Goal: Transaction & Acquisition: Subscribe to service/newsletter

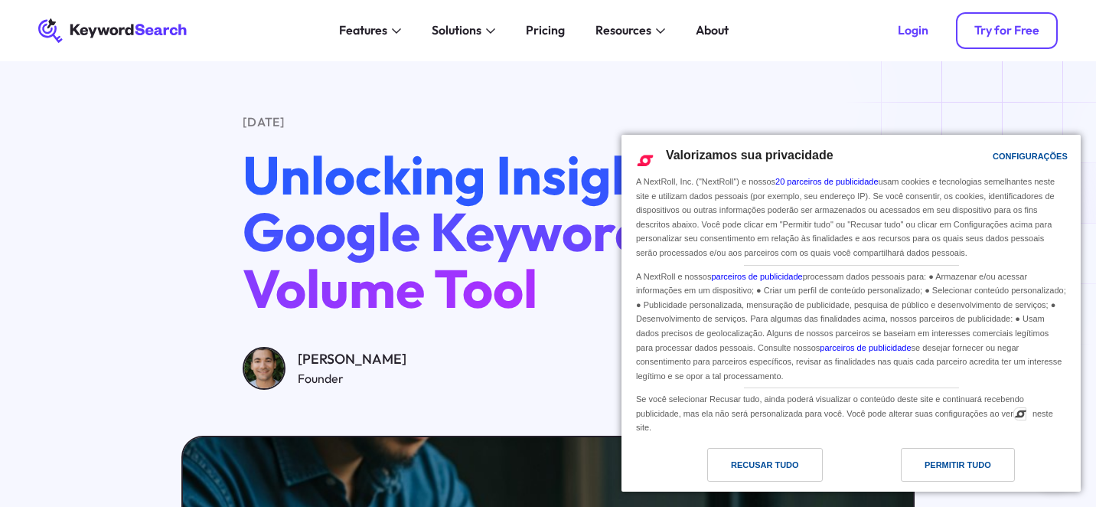
click at [997, 28] on div "Try for Free" at bounding box center [1006, 30] width 65 height 15
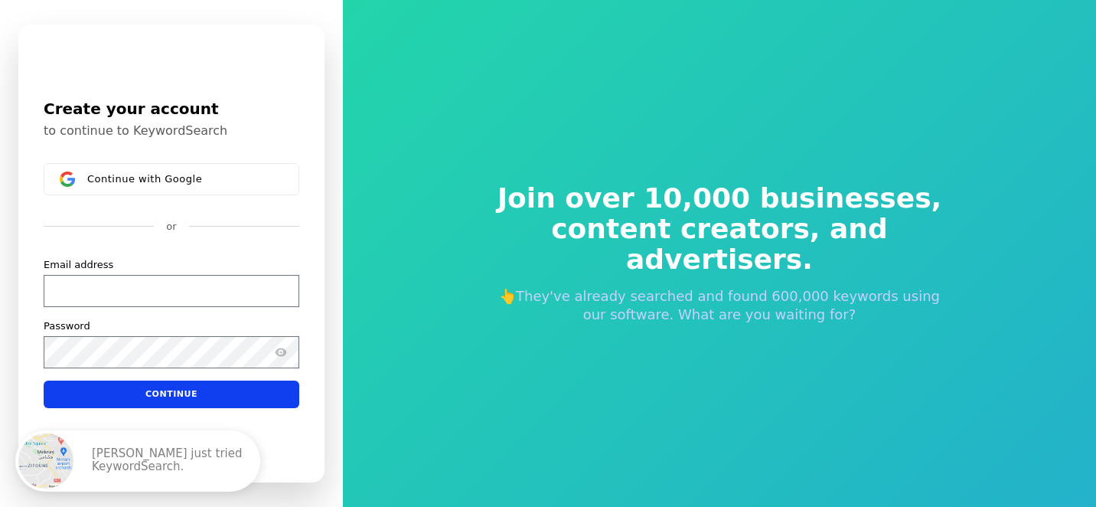
scroll to position [1, 0]
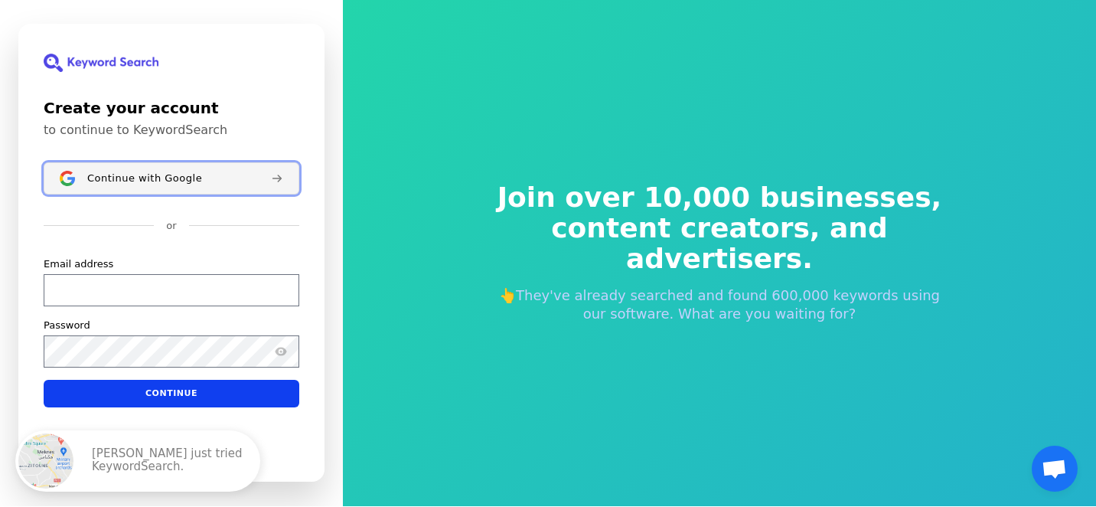
click at [176, 178] on span "Continue with Google" at bounding box center [144, 178] width 115 height 12
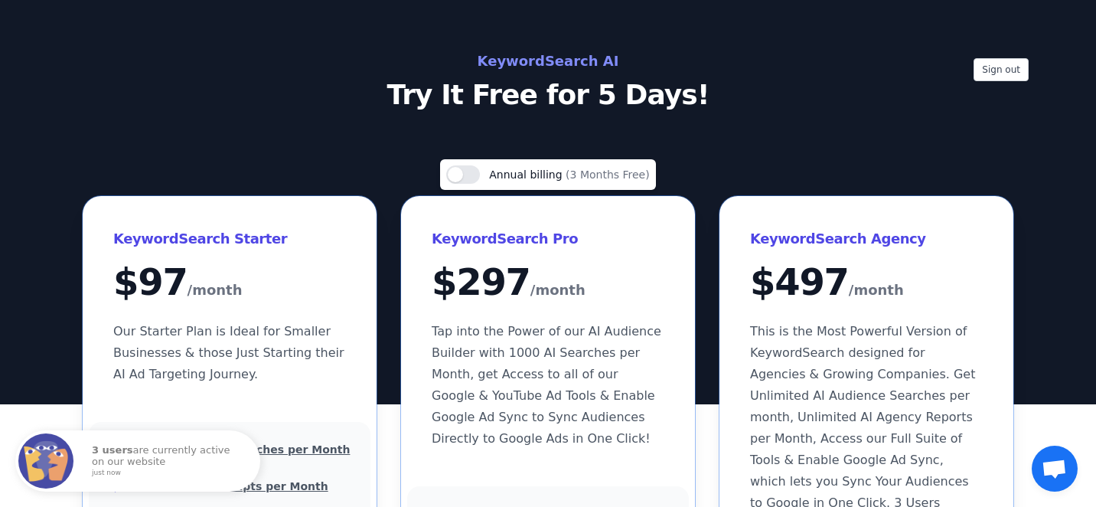
scroll to position [13, 0]
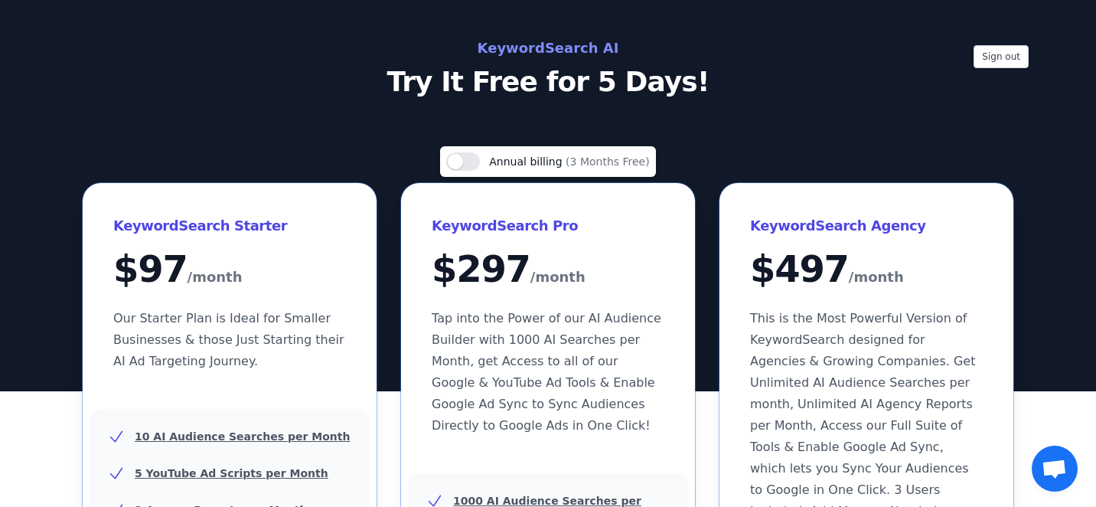
click at [536, 83] on p "Try It Free for 5 Days!" at bounding box center [548, 82] width 686 height 31
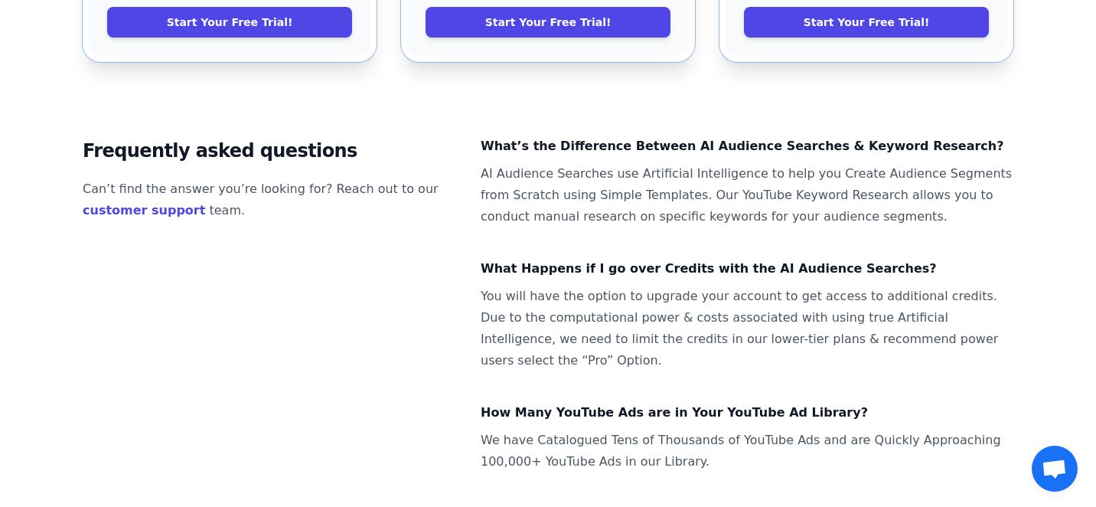
scroll to position [0, 0]
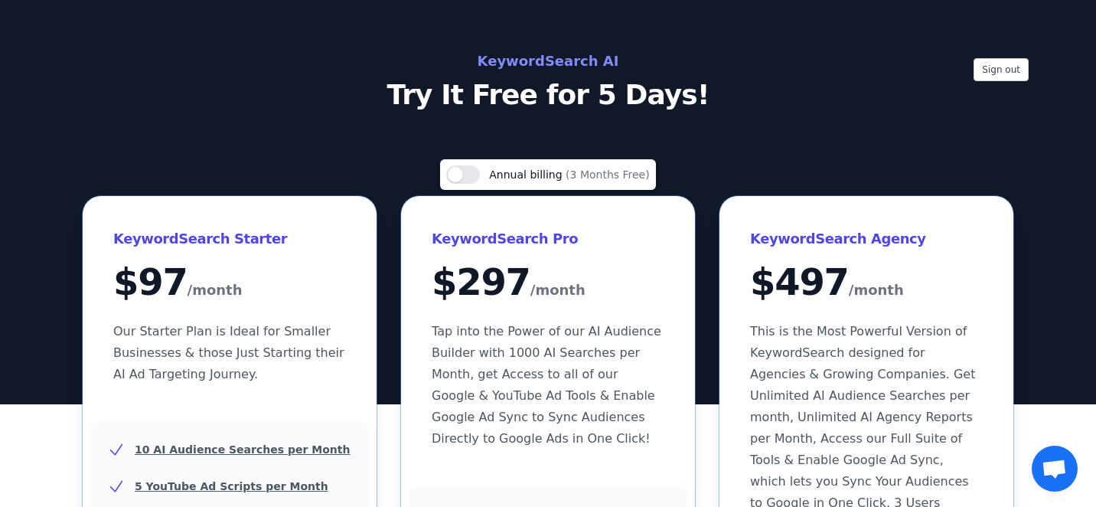
click at [532, 62] on h2 "KeywordSearch AI" at bounding box center [548, 61] width 686 height 24
click at [466, 168] on button "Use setting" at bounding box center [463, 174] width 34 height 18
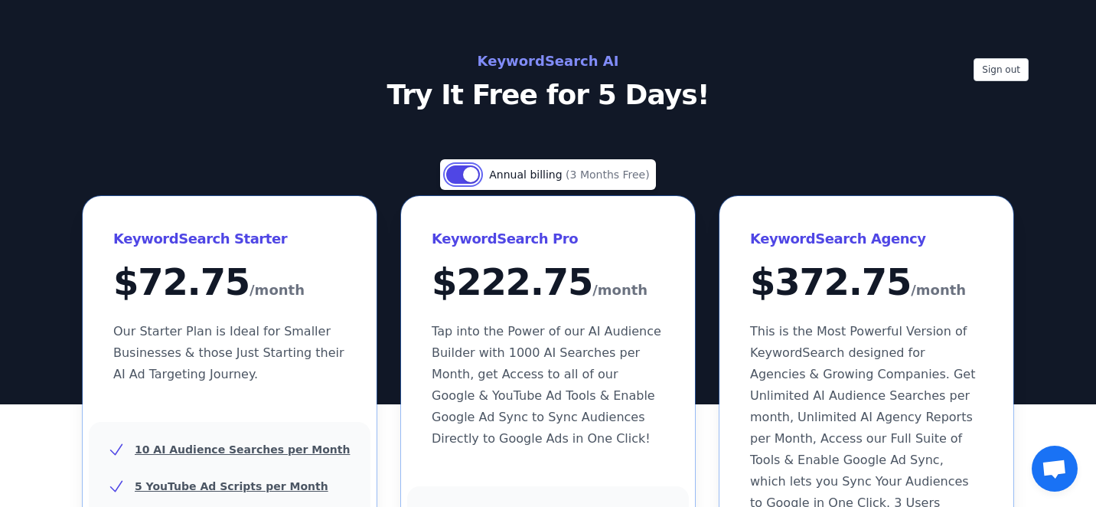
click at [466, 172] on button "Use setting" at bounding box center [463, 174] width 34 height 18
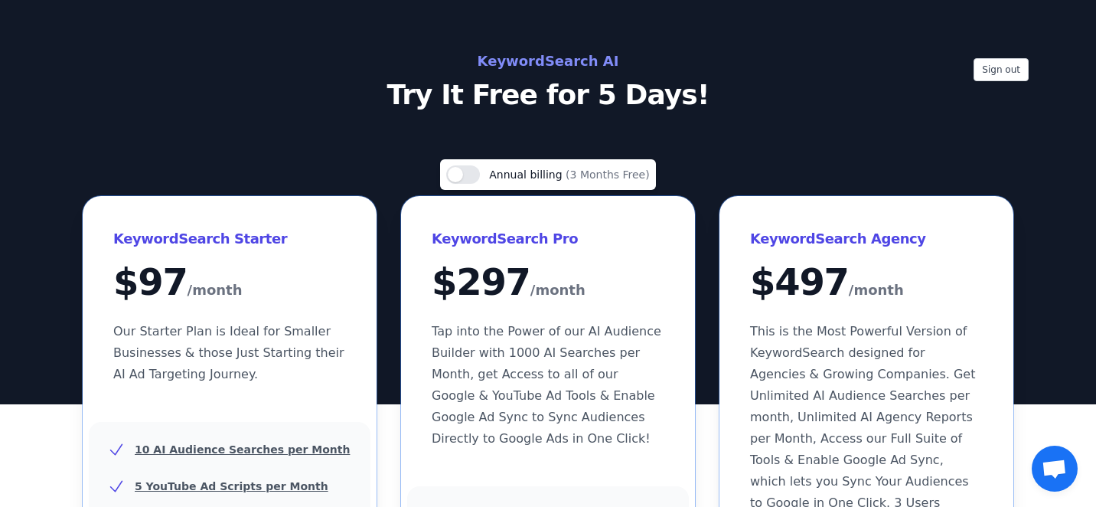
click at [545, 80] on p "Try It Free for 5 Days!" at bounding box center [548, 95] width 686 height 31
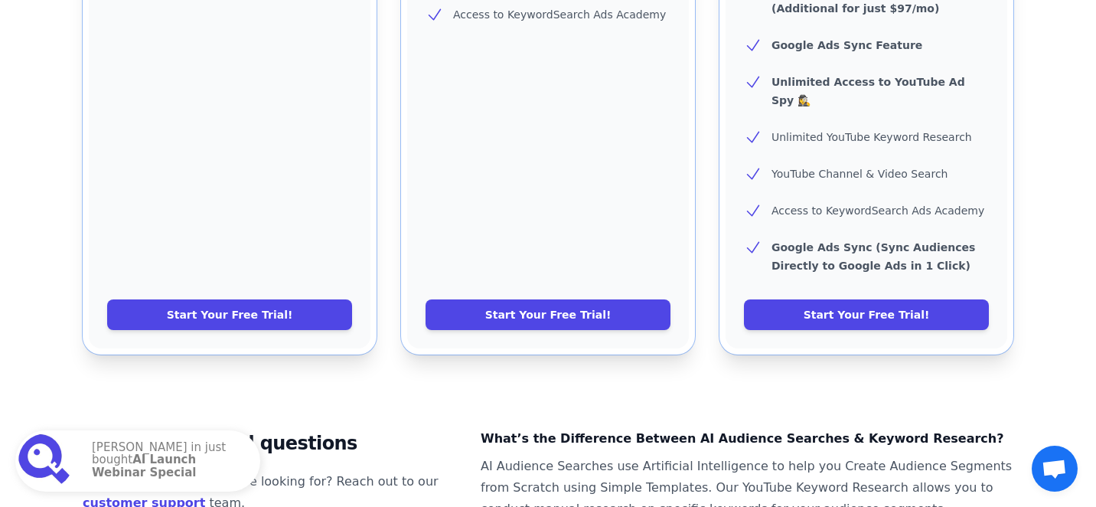
scroll to position [1085, 0]
